Goal: Check status: Check status

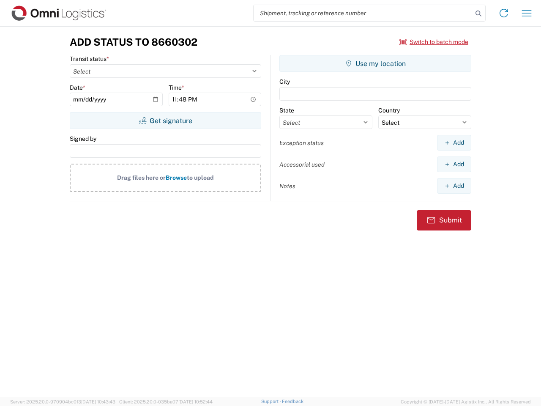
click at [363, 13] on input "search" at bounding box center [363, 13] width 219 height 16
click at [479, 14] on icon at bounding box center [479, 14] width 12 height 12
click at [504, 13] on icon at bounding box center [504, 13] width 14 height 14
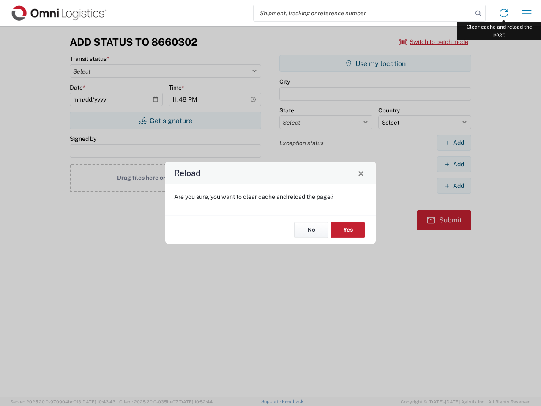
click at [527, 13] on div "Reload Are you sure, you want to clear cache and reload the page? No Yes" at bounding box center [270, 203] width 541 height 406
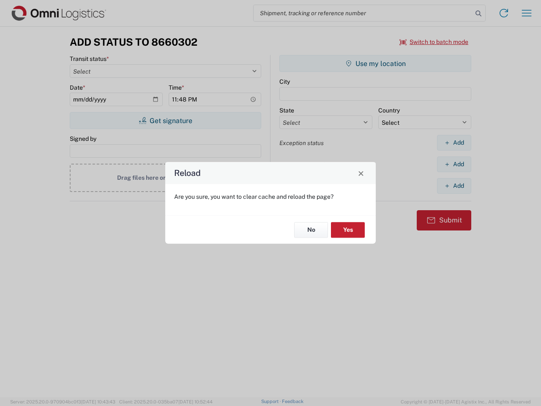
click at [434, 42] on div "Reload Are you sure, you want to clear cache and reload the page? No Yes" at bounding box center [270, 203] width 541 height 406
click at [165, 120] on div "Reload Are you sure, you want to clear cache and reload the page? No Yes" at bounding box center [270, 203] width 541 height 406
click at [375, 63] on div "Reload Are you sure, you want to clear cache and reload the page? No Yes" at bounding box center [270, 203] width 541 height 406
click at [454, 142] on div "Reload Are you sure, you want to clear cache and reload the page? No Yes" at bounding box center [270, 203] width 541 height 406
click at [454, 164] on div "Reload Are you sure, you want to clear cache and reload the page? No Yes" at bounding box center [270, 203] width 541 height 406
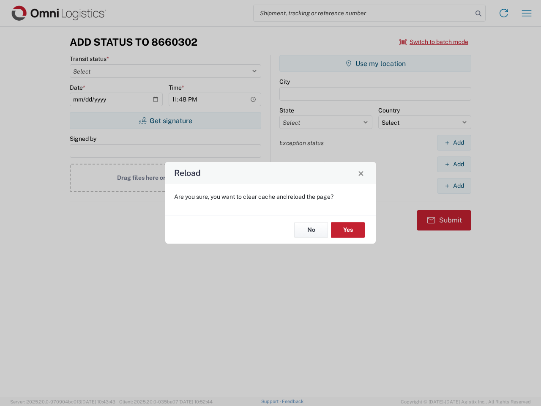
click at [454, 186] on div "Reload Are you sure, you want to clear cache and reload the page? No Yes" at bounding box center [270, 203] width 541 height 406
